Goal: Download file/media

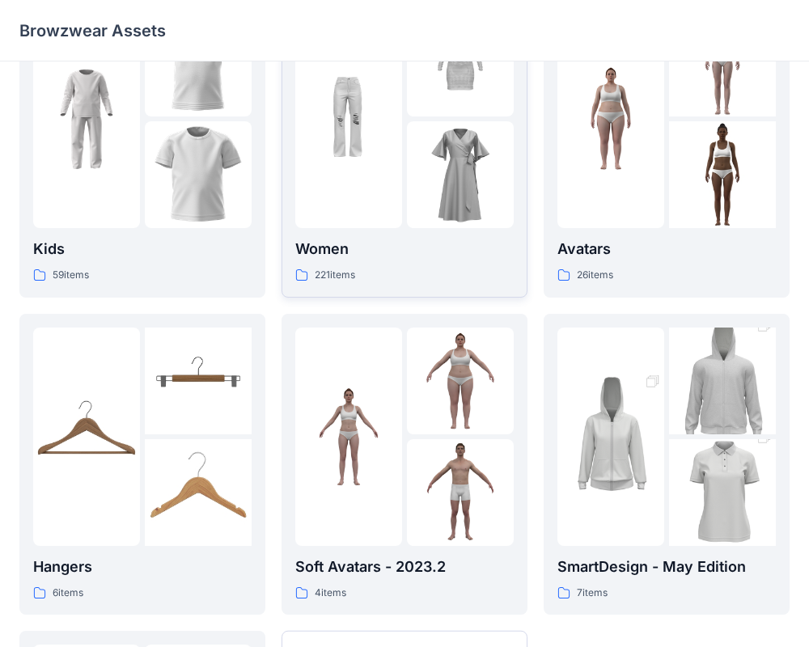
scroll to position [69, 0]
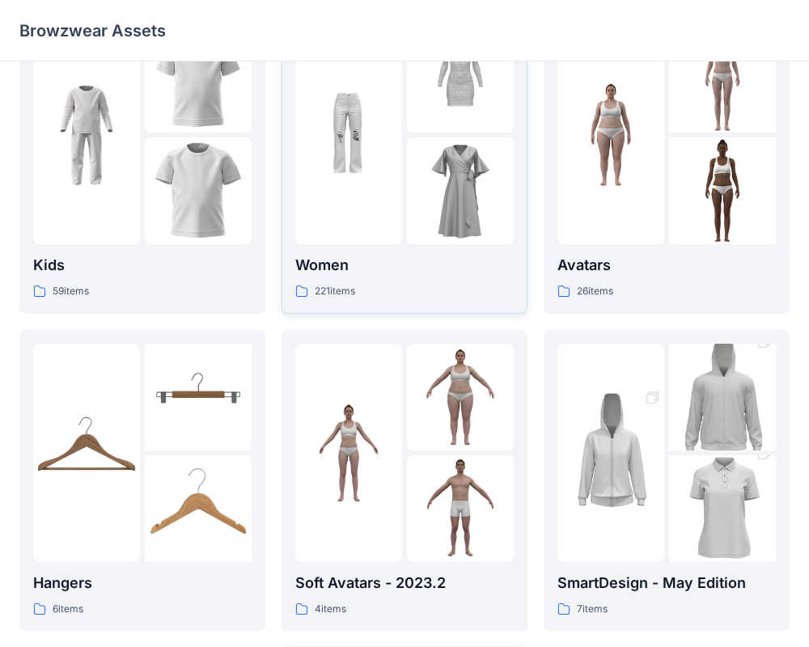
click at [337, 280] on div "Women 221 items" at bounding box center [404, 277] width 218 height 46
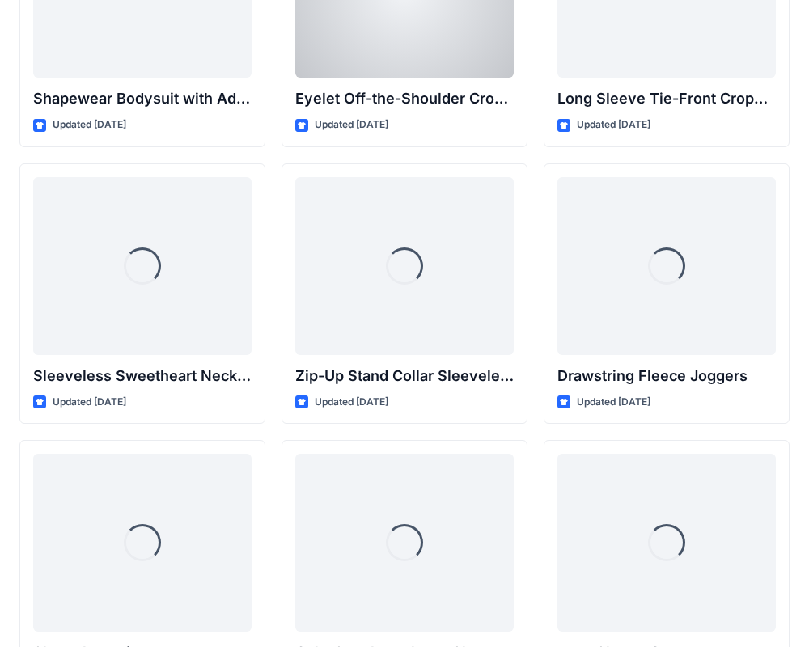
scroll to position [5526, 0]
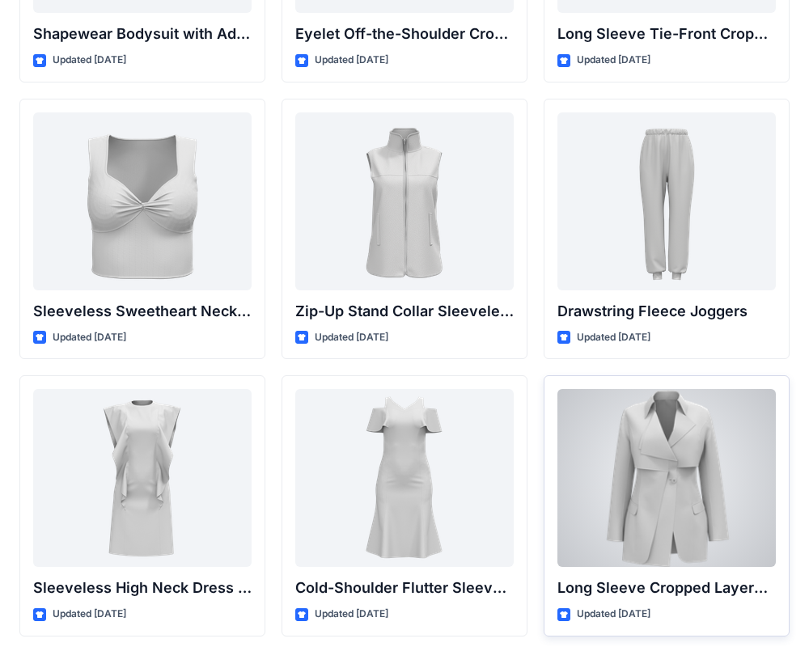
click at [704, 461] on div at bounding box center [667, 478] width 218 height 178
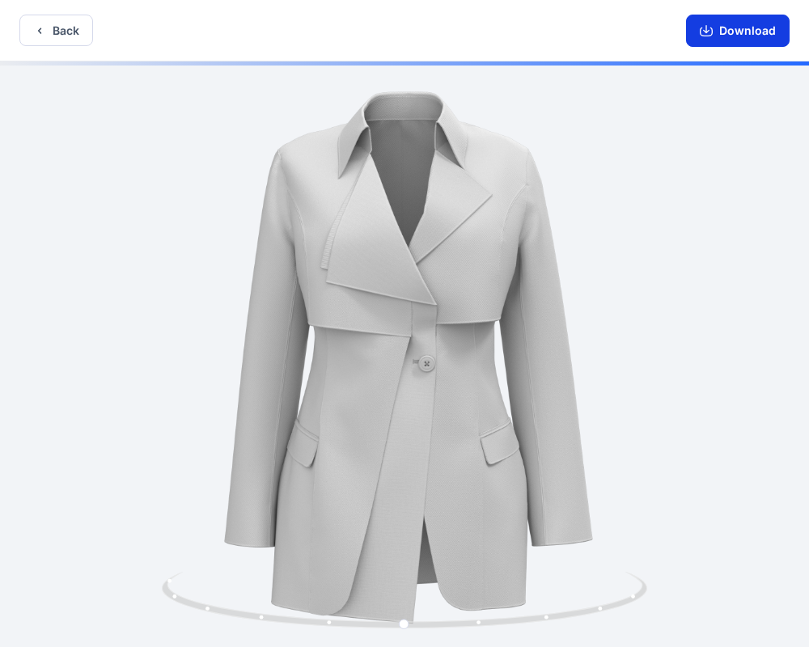
click at [733, 40] on button "Download" at bounding box center [738, 31] width 104 height 32
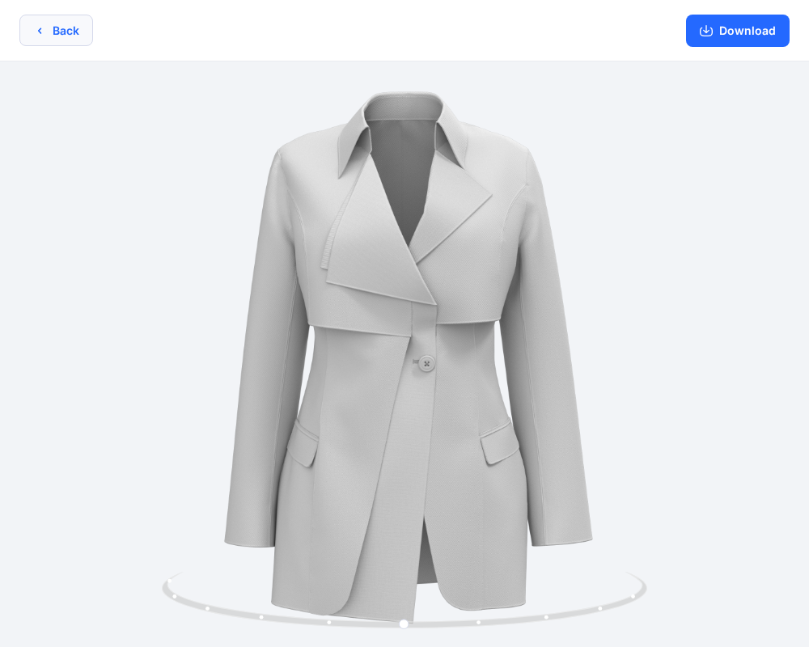
click at [60, 37] on button "Back" at bounding box center [56, 31] width 74 height 32
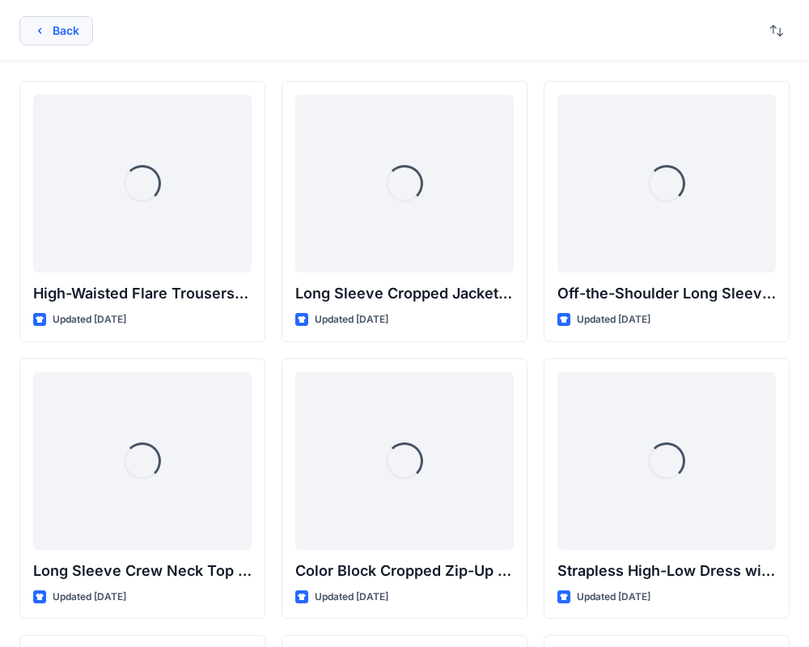
click at [60, 30] on button "Back" at bounding box center [56, 30] width 74 height 29
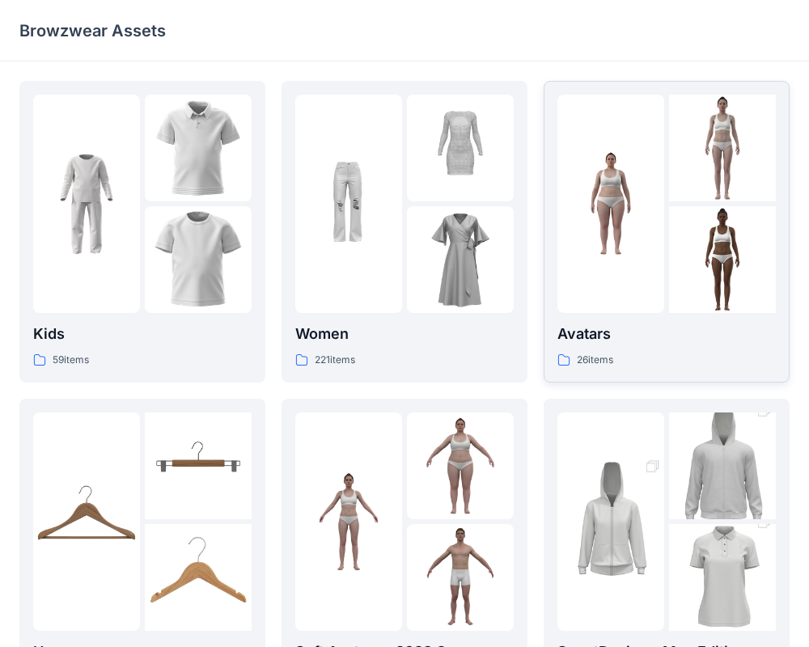
click at [588, 331] on p "Avatars" at bounding box center [667, 334] width 218 height 23
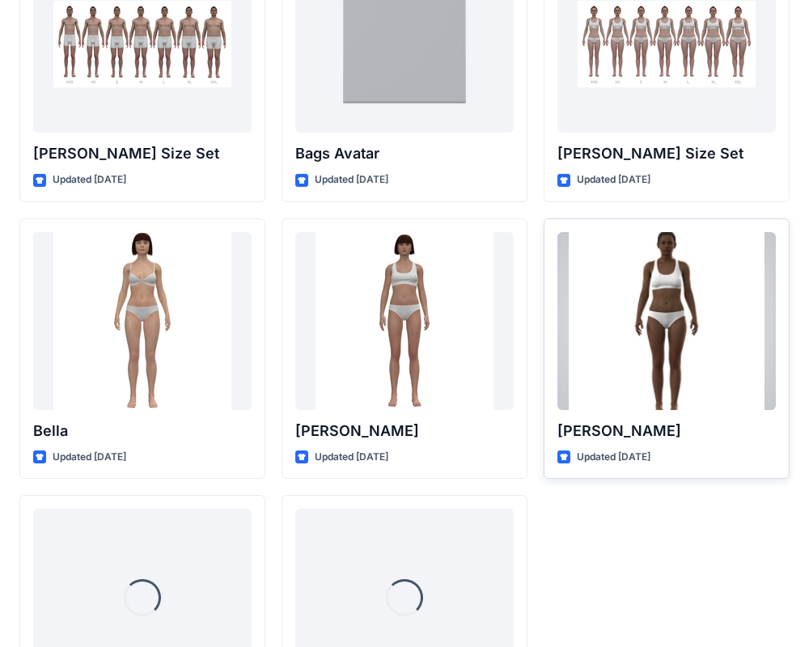
scroll to position [1932, 0]
